Goal: Task Accomplishment & Management: Complete application form

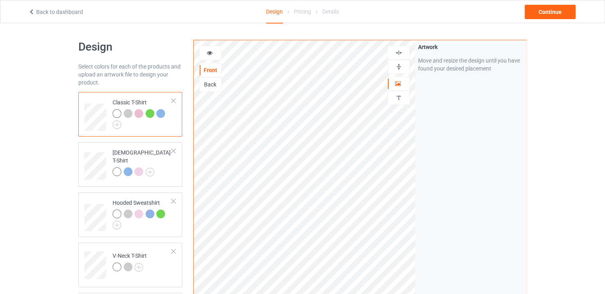
scroll to position [119, 0]
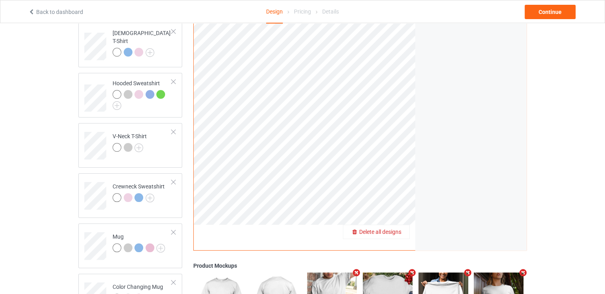
click at [394, 231] on span "Delete all designs" at bounding box center [380, 231] width 42 height 6
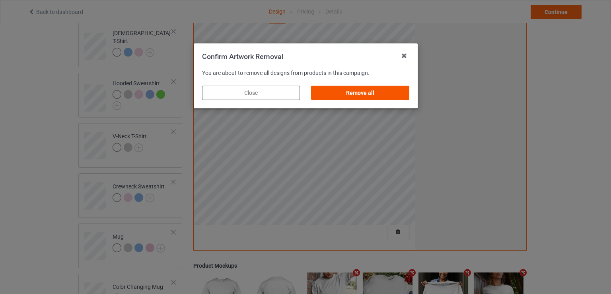
click at [385, 93] on div "Remove all" at bounding box center [360, 93] width 98 height 14
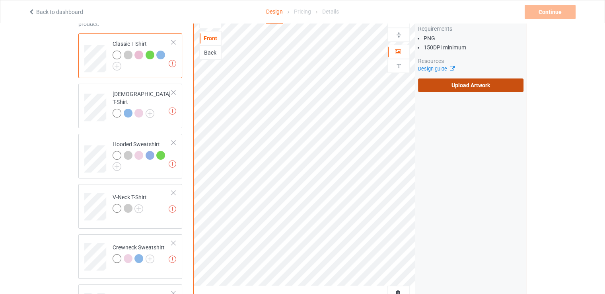
scroll to position [40, 0]
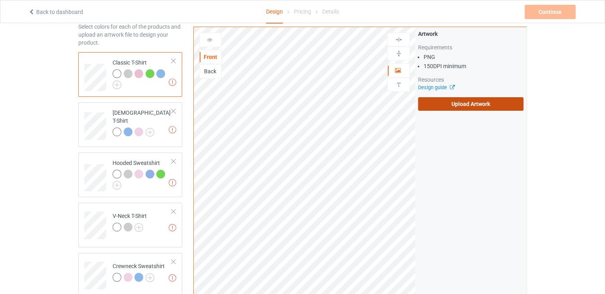
click at [452, 110] on label "Upload Artwork" at bounding box center [470, 104] width 105 height 14
click at [0, 0] on input "Upload Artwork" at bounding box center [0, 0] width 0 height 0
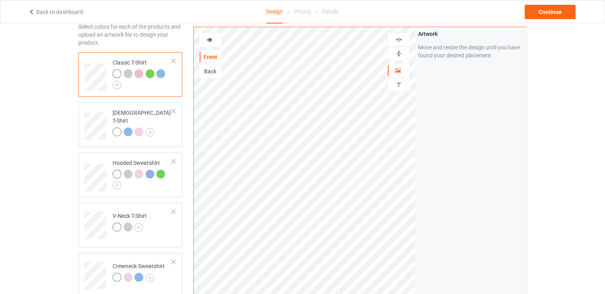
click at [396, 47] on div at bounding box center [398, 54] width 22 height 14
click at [396, 40] on img at bounding box center [399, 40] width 8 height 8
click at [544, 12] on div "Continue" at bounding box center [550, 12] width 51 height 14
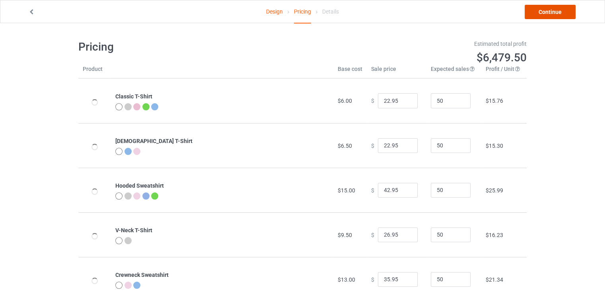
click at [557, 15] on link "Continue" at bounding box center [550, 12] width 51 height 14
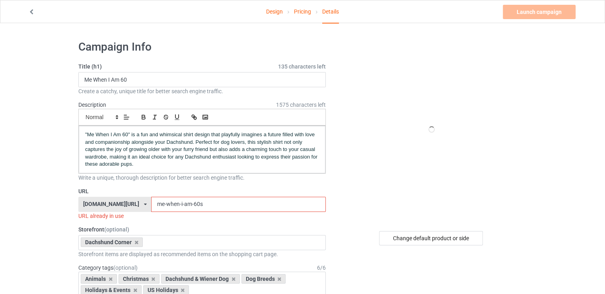
click at [186, 202] on input "me-when-i-am-60s" at bounding box center [238, 203] width 174 height 15
paste input "a-little-dog-can-hold-a-great-home-together"
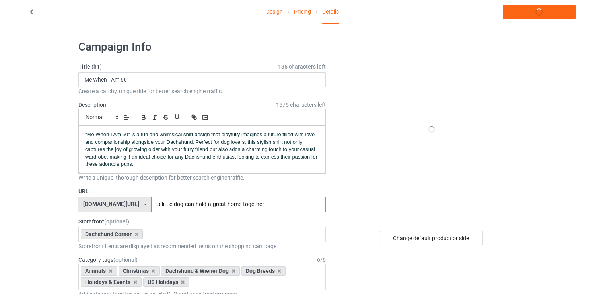
type input "a-little-dog-can-hold-a-great-home-together"
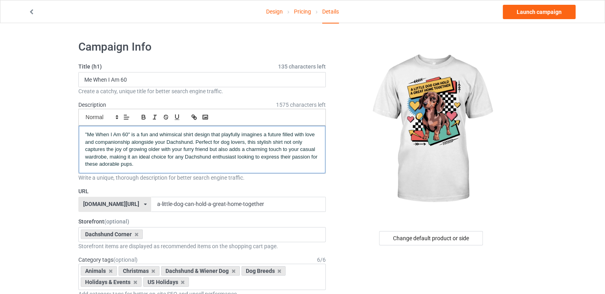
click at [112, 148] on span ""Me When I Am 60" is a fun and whimsical shirt design that playfully imagines a…" at bounding box center [202, 148] width 234 height 35
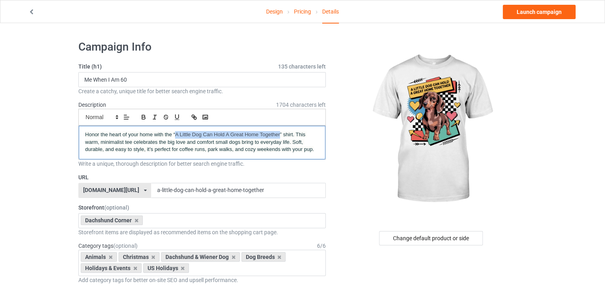
drag, startPoint x: 175, startPoint y: 134, endPoint x: 280, endPoint y: 134, distance: 104.6
click at [280, 134] on span "Honor the heart of your home with the “A Little Dog Can Hold A Great Home Toget…" at bounding box center [199, 141] width 229 height 21
click at [143, 118] on icon "button" at bounding box center [143, 116] width 7 height 7
click at [191, 144] on span "” shirt. This warm, minimalist tee celebrates the big love and comfort small do…" at bounding box center [199, 141] width 229 height 21
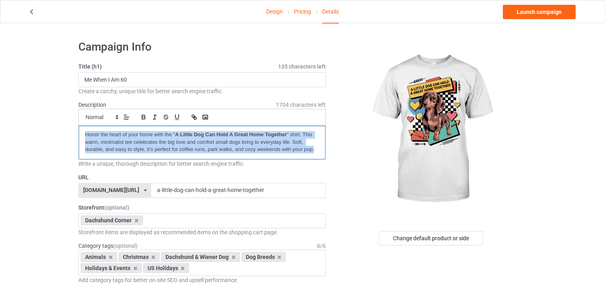
copy p "Honor the heart of your home with the “ A Little Dog Can Hold A Great Home Toge…"
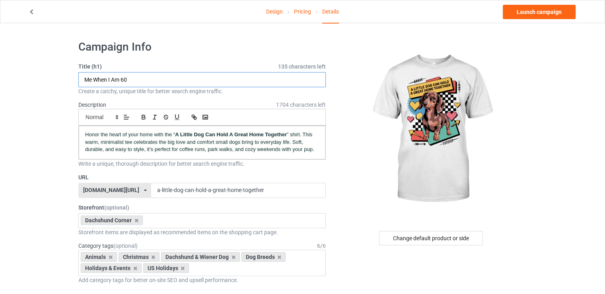
click at [170, 83] on input "Me When I Am 60" at bounding box center [201, 79] width 247 height 15
drag, startPoint x: 176, startPoint y: 136, endPoint x: 286, endPoint y: 134, distance: 110.2
click at [286, 134] on strong "A Little Dog Can Hold A Great Home Together" at bounding box center [231, 134] width 112 height 6
copy strong "A Little Dog Can Hold A Great Home Together"
click at [218, 83] on input "Me When I Am 60" at bounding box center [201, 79] width 247 height 15
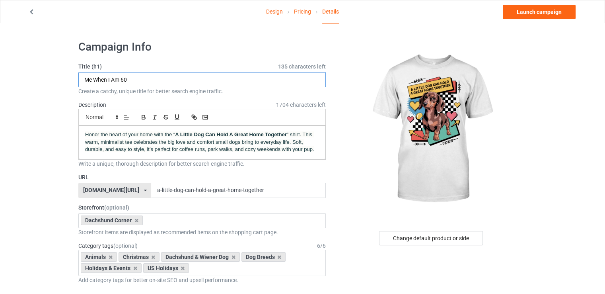
paste input "A Little Dog Can Hold A Great Home Together"
type input "A Little Dog Can Hold A Great Home Together"
click at [220, 141] on span "” shirt. This warm, minimalist tee celebrates the big love and comfort small do…" at bounding box center [199, 141] width 229 height 21
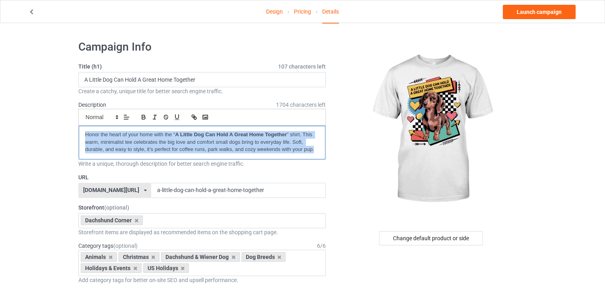
copy p "Honor the heart of your home with the “ A Little Dog Can Hold A Great Home Toge…"
click at [519, 17] on link "Launch campaign" at bounding box center [539, 12] width 73 height 14
